Goal: Find specific page/section: Find specific page/section

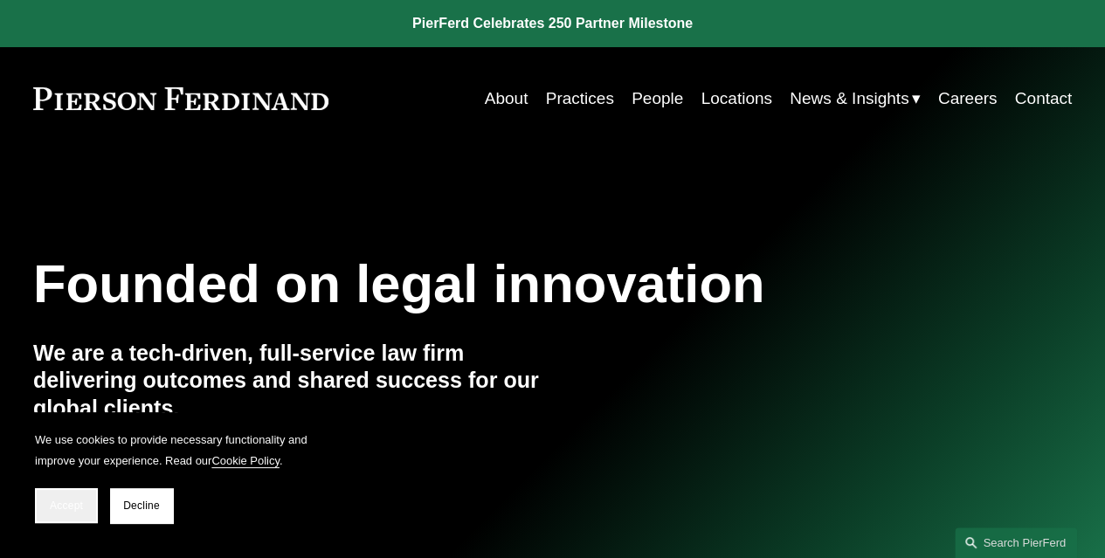
click at [76, 501] on span "Accept" at bounding box center [66, 506] width 33 height 12
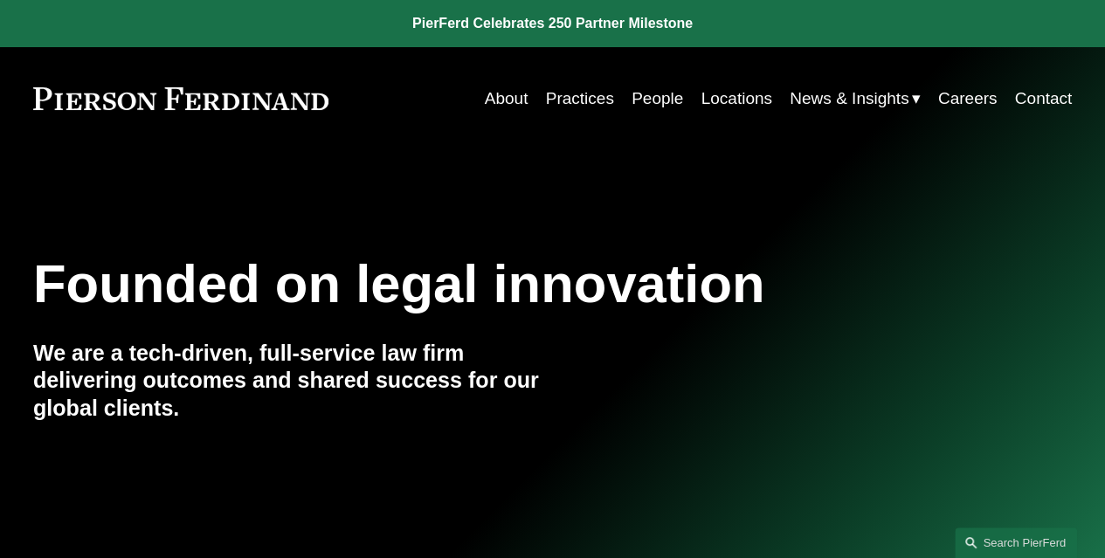
click at [742, 96] on link "Locations" at bounding box center [736, 98] width 71 height 33
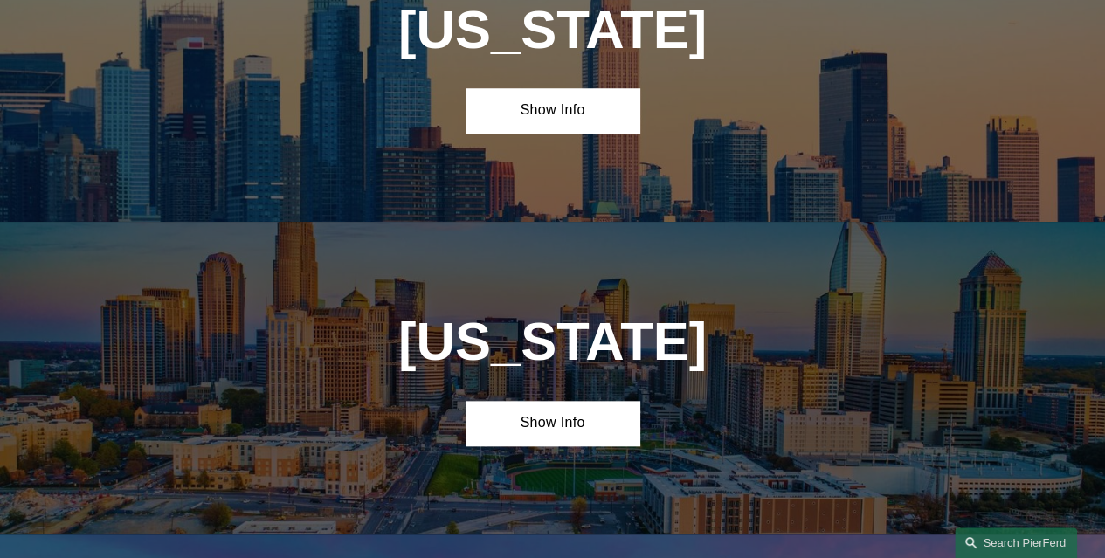
scroll to position [4014, 0]
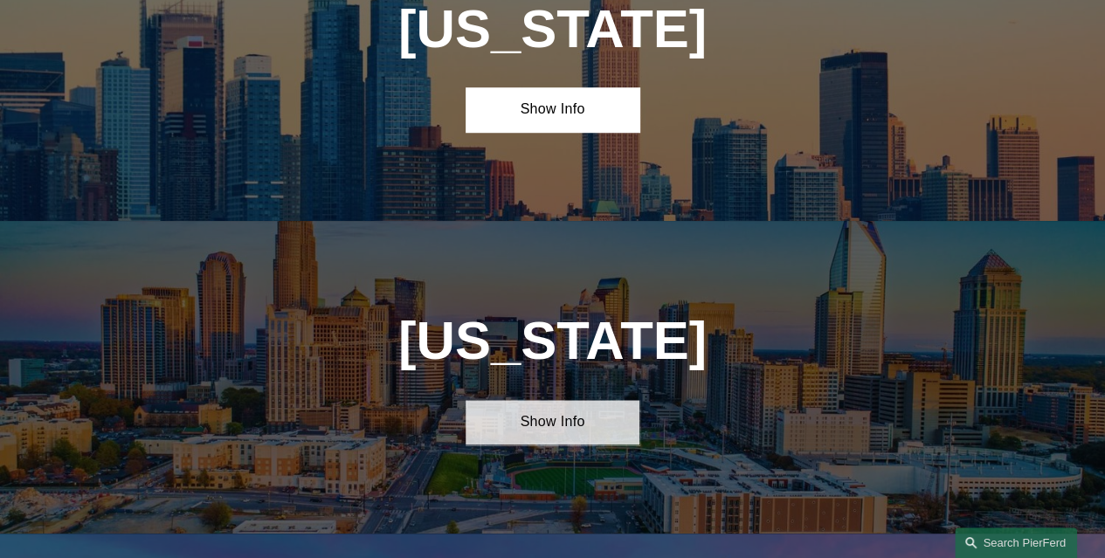
click at [606, 400] on link "Show Info" at bounding box center [552, 422] width 173 height 45
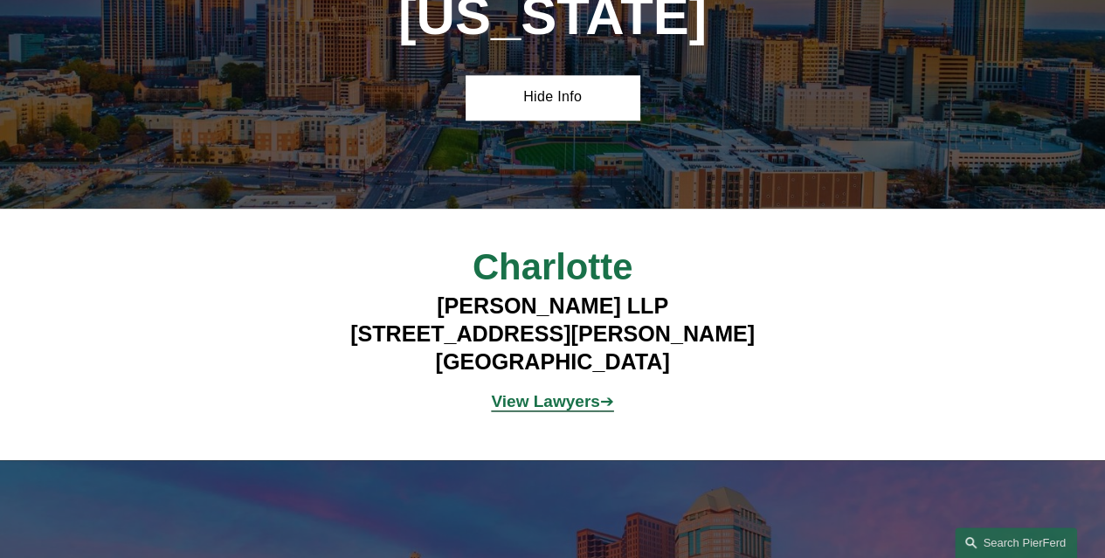
scroll to position [4352, 0]
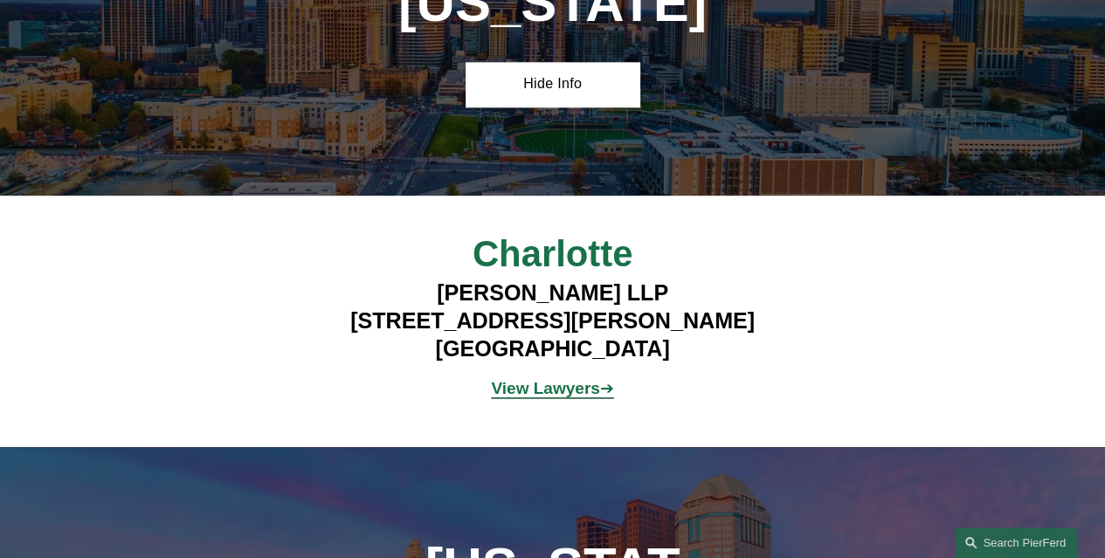
click at [585, 379] on strong "View Lawyers" at bounding box center [545, 388] width 108 height 18
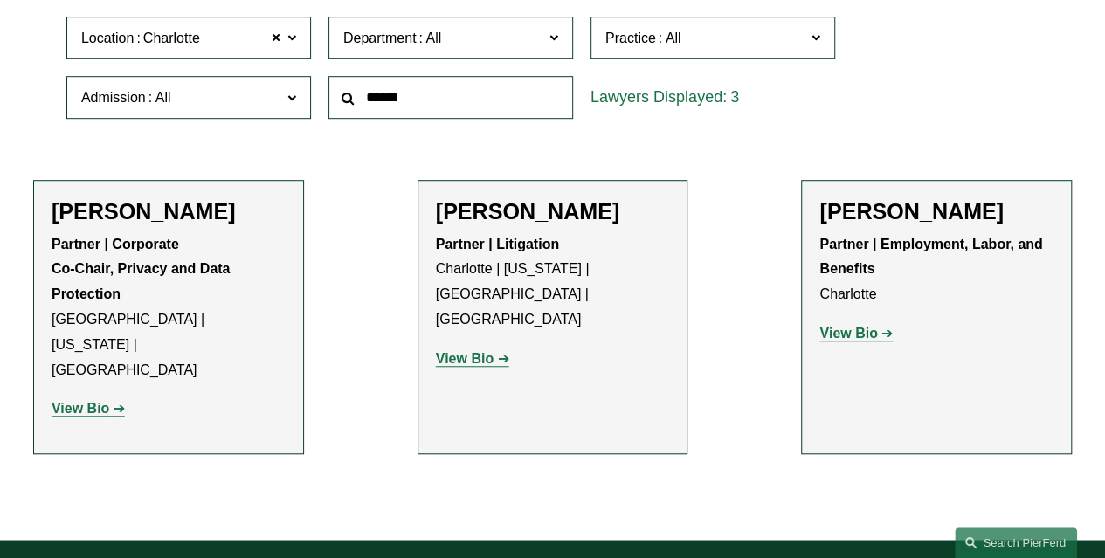
scroll to position [527, 0]
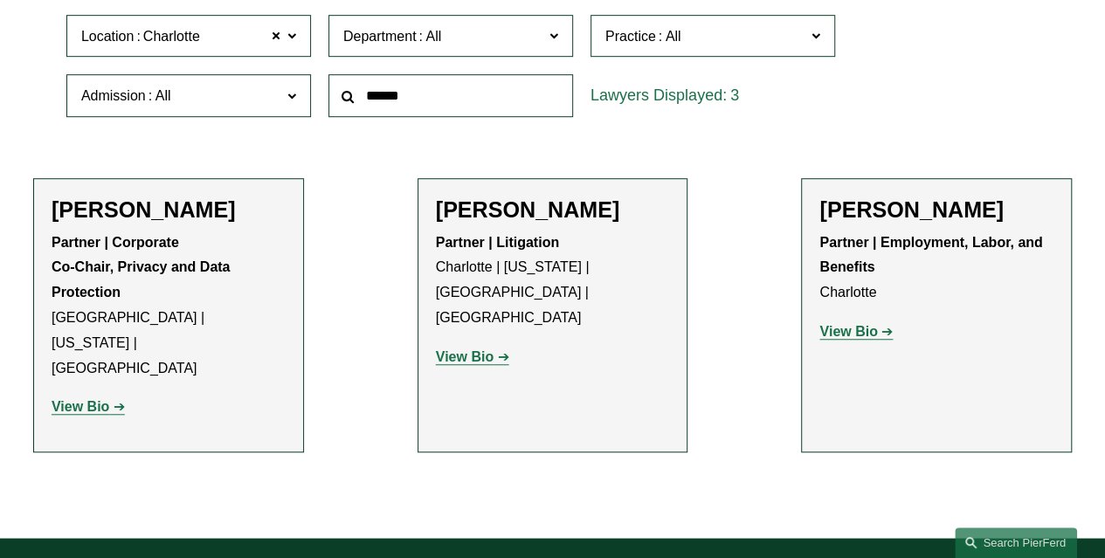
click at [850, 335] on strong "View Bio" at bounding box center [848, 331] width 58 height 15
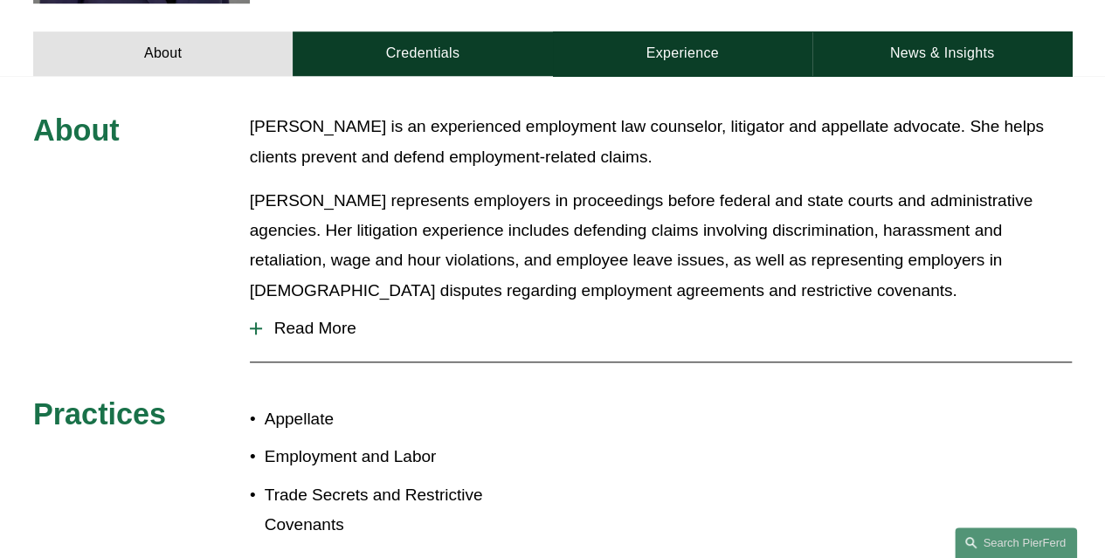
scroll to position [723, 0]
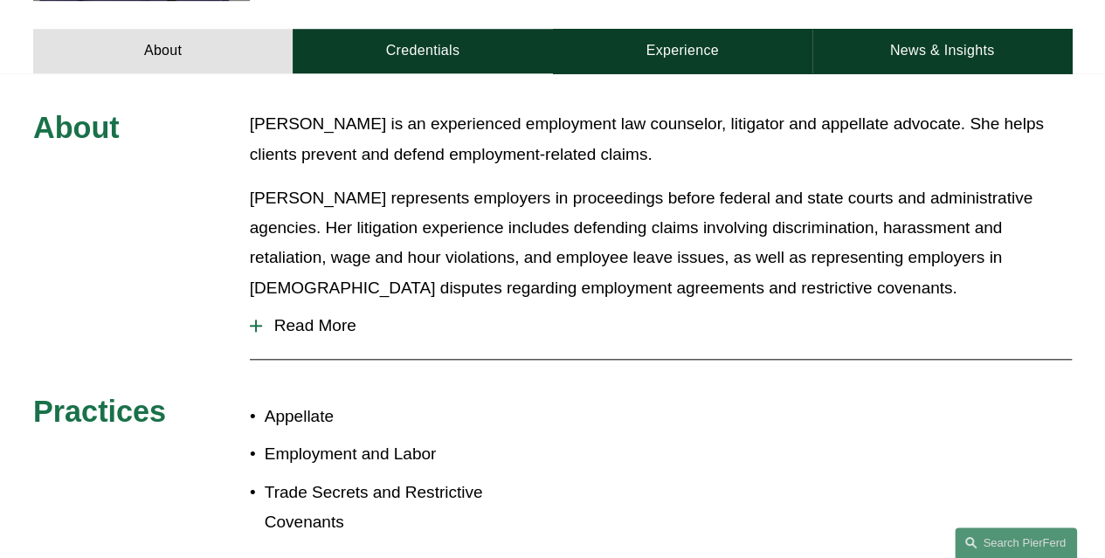
click at [332, 316] on span "Read More" at bounding box center [667, 325] width 810 height 19
